Goal: Find specific page/section: Find specific page/section

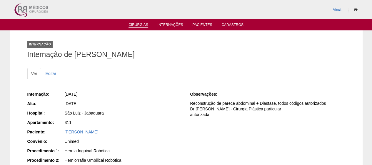
click at [134, 26] on link "Cirurgias" at bounding box center [139, 25] width 20 height 5
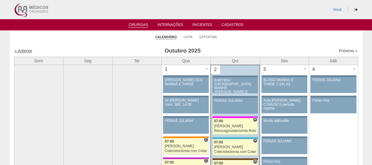
click at [20, 50] on link "« Anterior" at bounding box center [24, 50] width 18 height 5
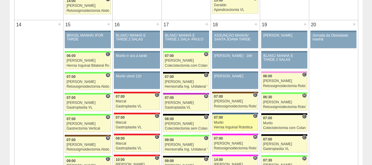
scroll to position [589, 0]
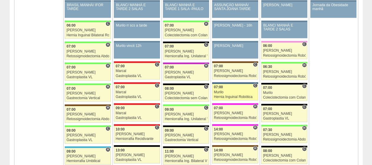
click at [236, 84] on link "88421 Murilo C 07:00 Murilo Hernia Inguinal Robótica Hospital São Luiz - Jabaqu…" at bounding box center [235, 92] width 46 height 16
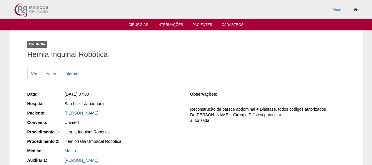
click at [82, 113] on link "[PERSON_NAME]" at bounding box center [82, 112] width 34 height 5
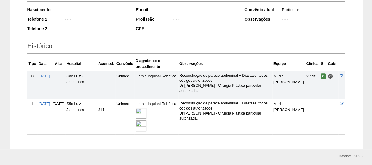
scroll to position [118, 0]
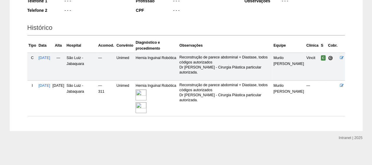
click at [147, 92] on img at bounding box center [141, 94] width 11 height 11
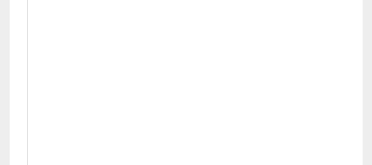
scroll to position [236, 0]
